Goal: Ask a question

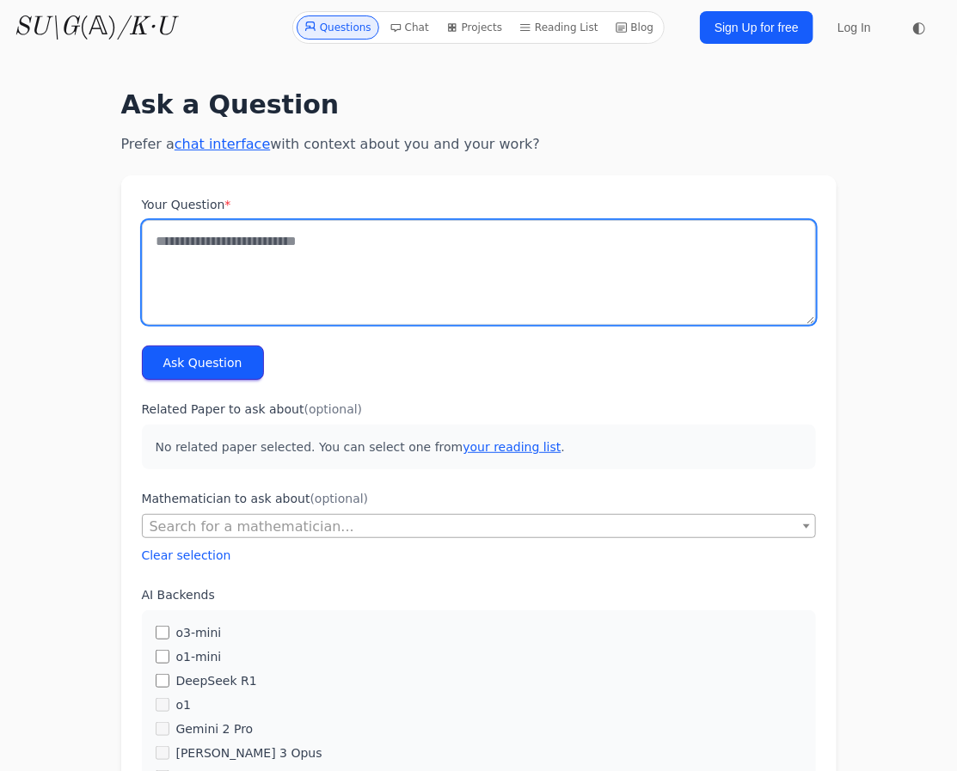
click at [283, 246] on textarea "Your Question *" at bounding box center [479, 272] width 674 height 105
type textarea "*"
type textarea "**********"
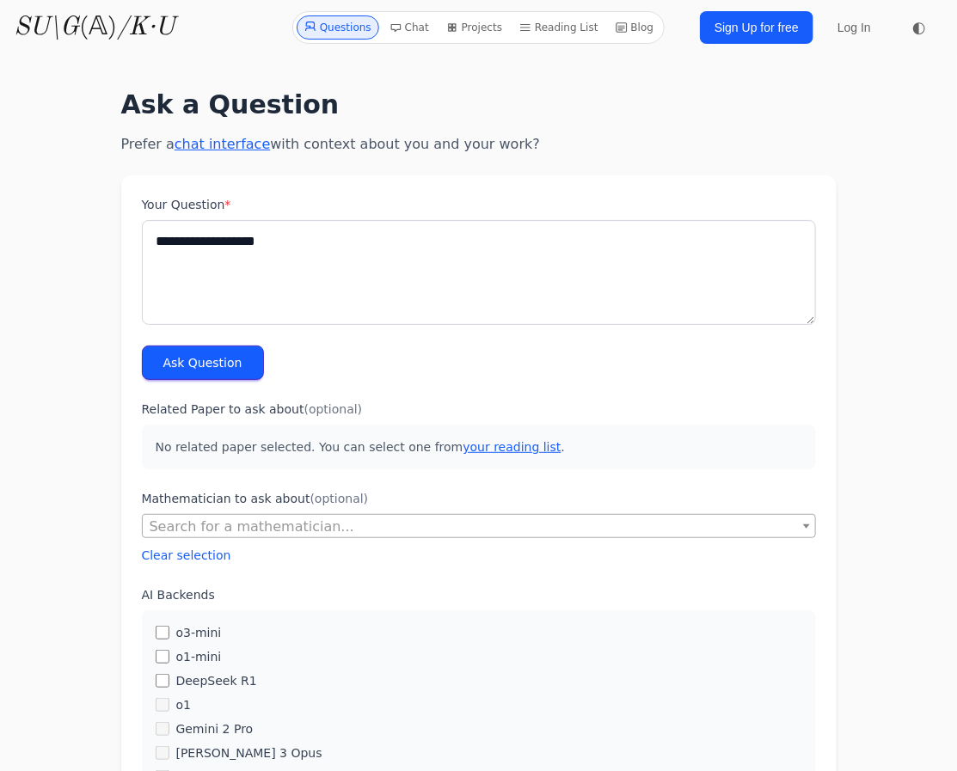
click at [176, 354] on button "Ask Question" at bounding box center [203, 363] width 122 height 34
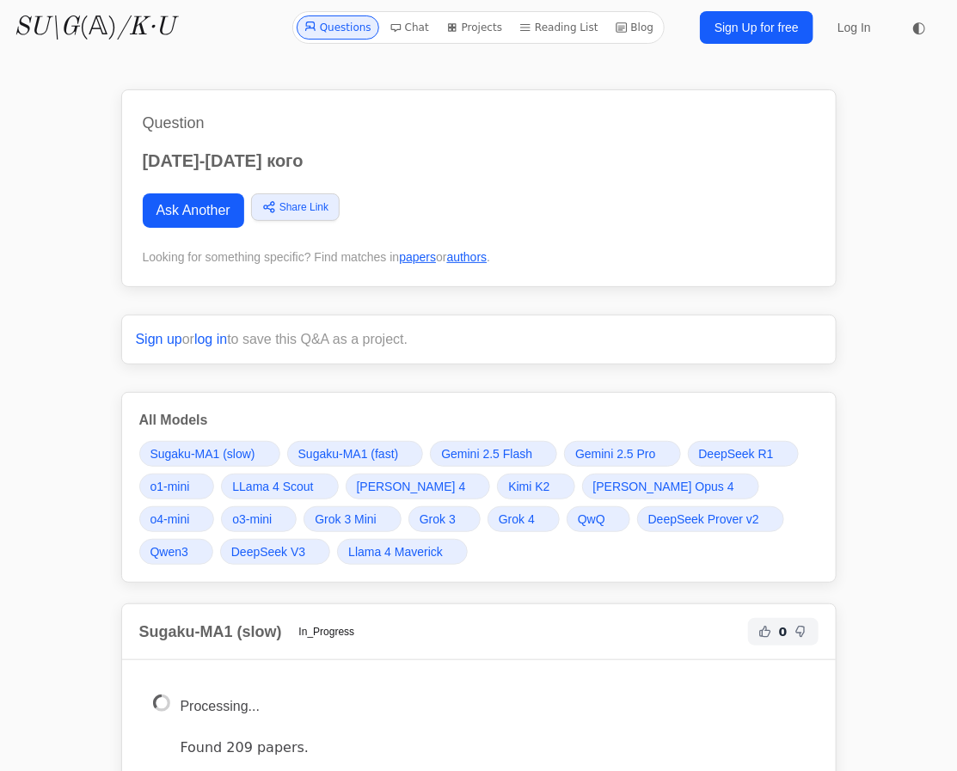
drag, startPoint x: 145, startPoint y: 154, endPoint x: 344, endPoint y: 147, distance: 198.8
click at [344, 147] on div "Question [DATE]-[DATE] кого Ask Another Share Link Copy link Twitter Facebook L…" at bounding box center [478, 188] width 715 height 198
click at [242, 208] on link "Ask Another" at bounding box center [193, 210] width 101 height 34
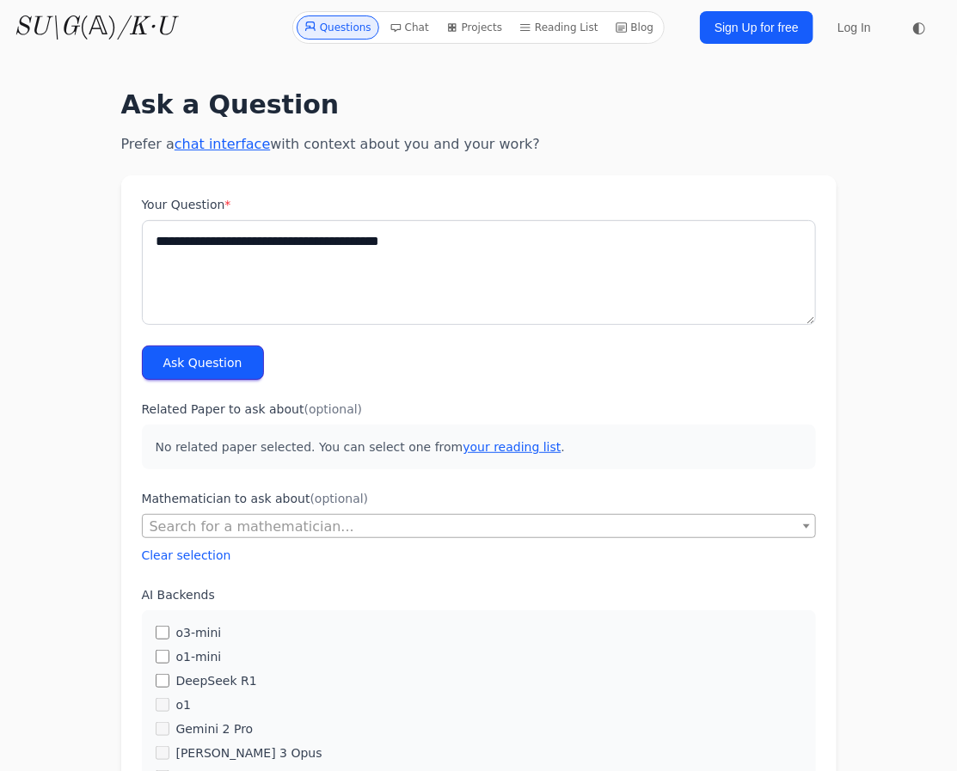
type textarea "**********"
click at [193, 375] on button "Ask Question" at bounding box center [203, 363] width 122 height 34
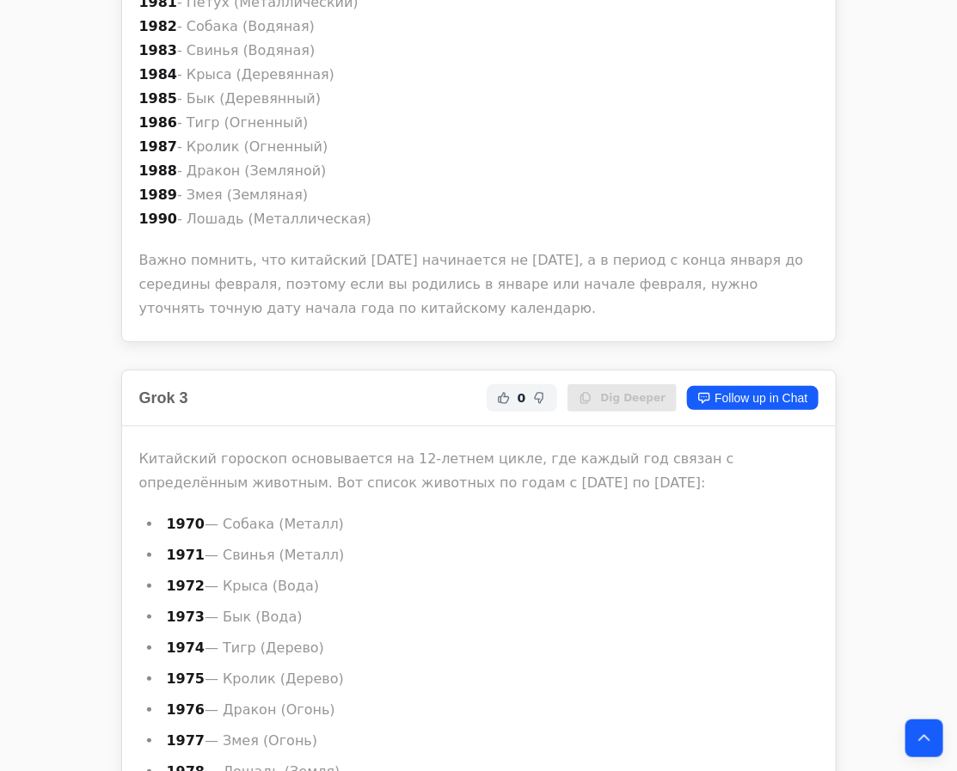
scroll to position [18892, 0]
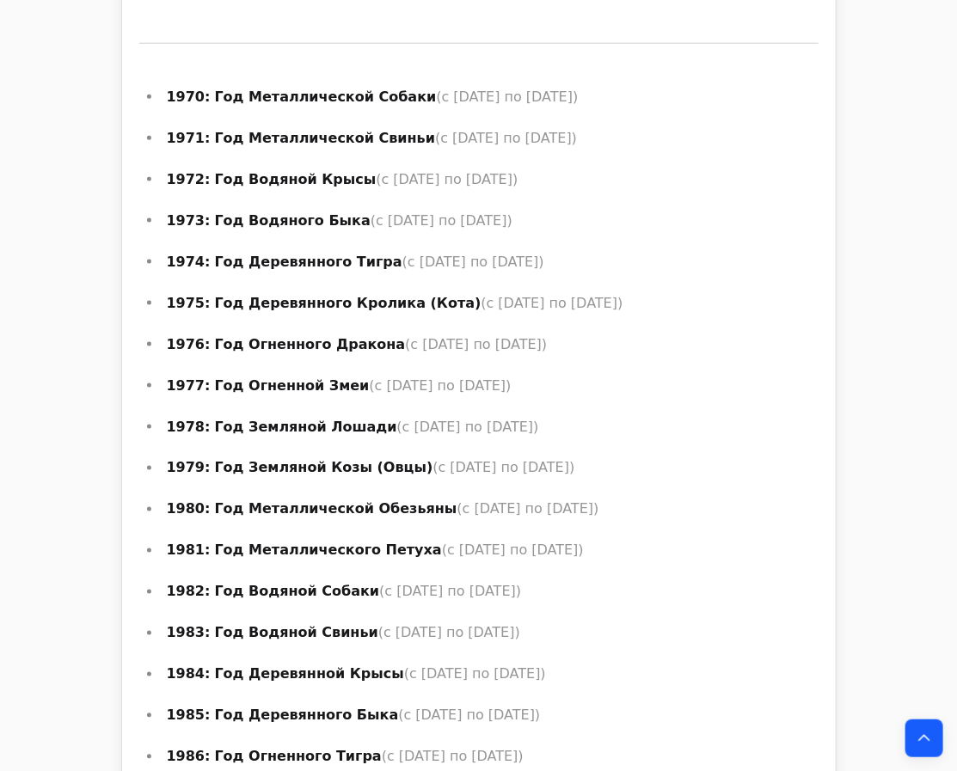
scroll to position [19831, 0]
